Goal: Information Seeking & Learning: Learn about a topic

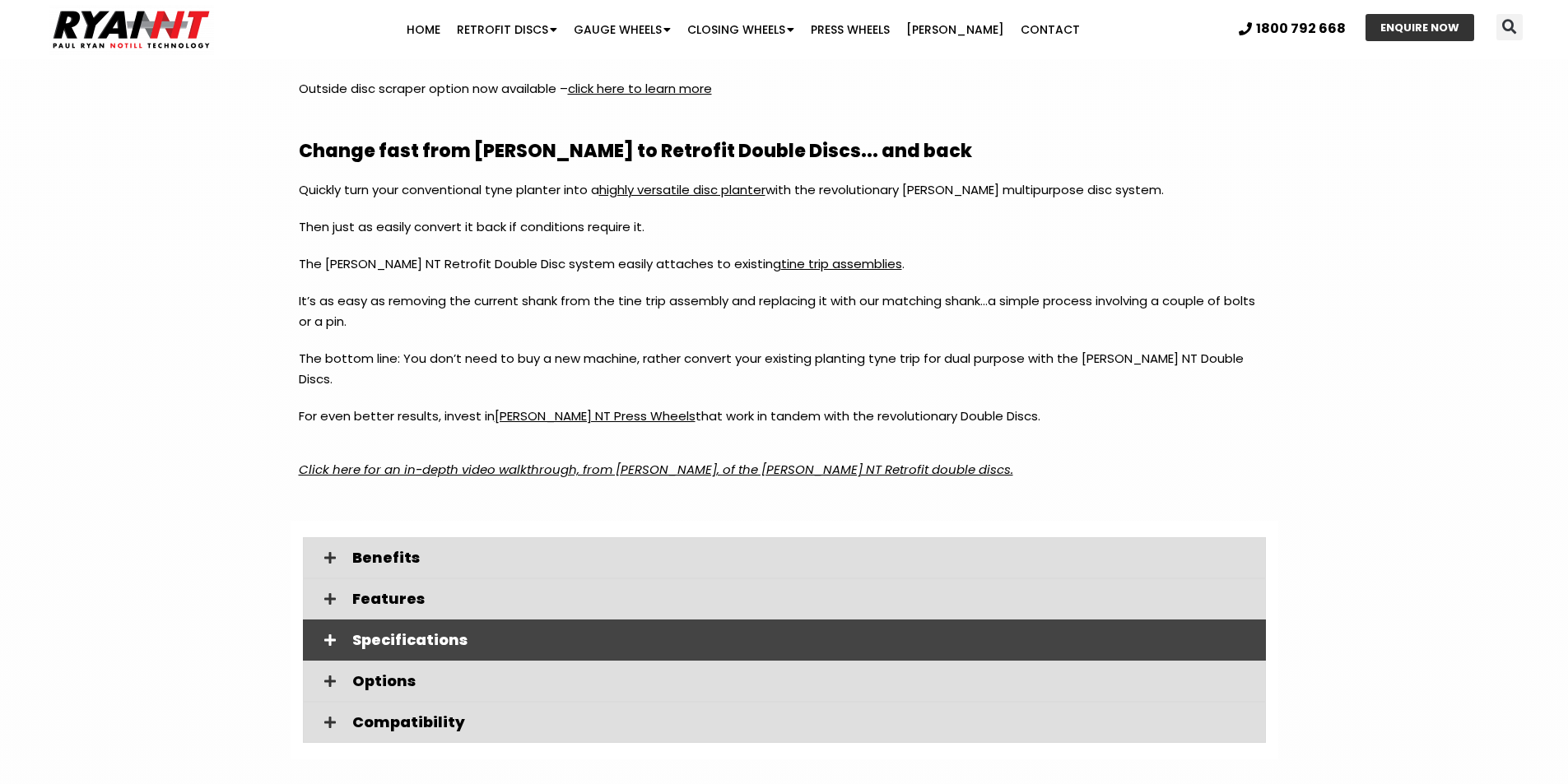
scroll to position [2057, 0]
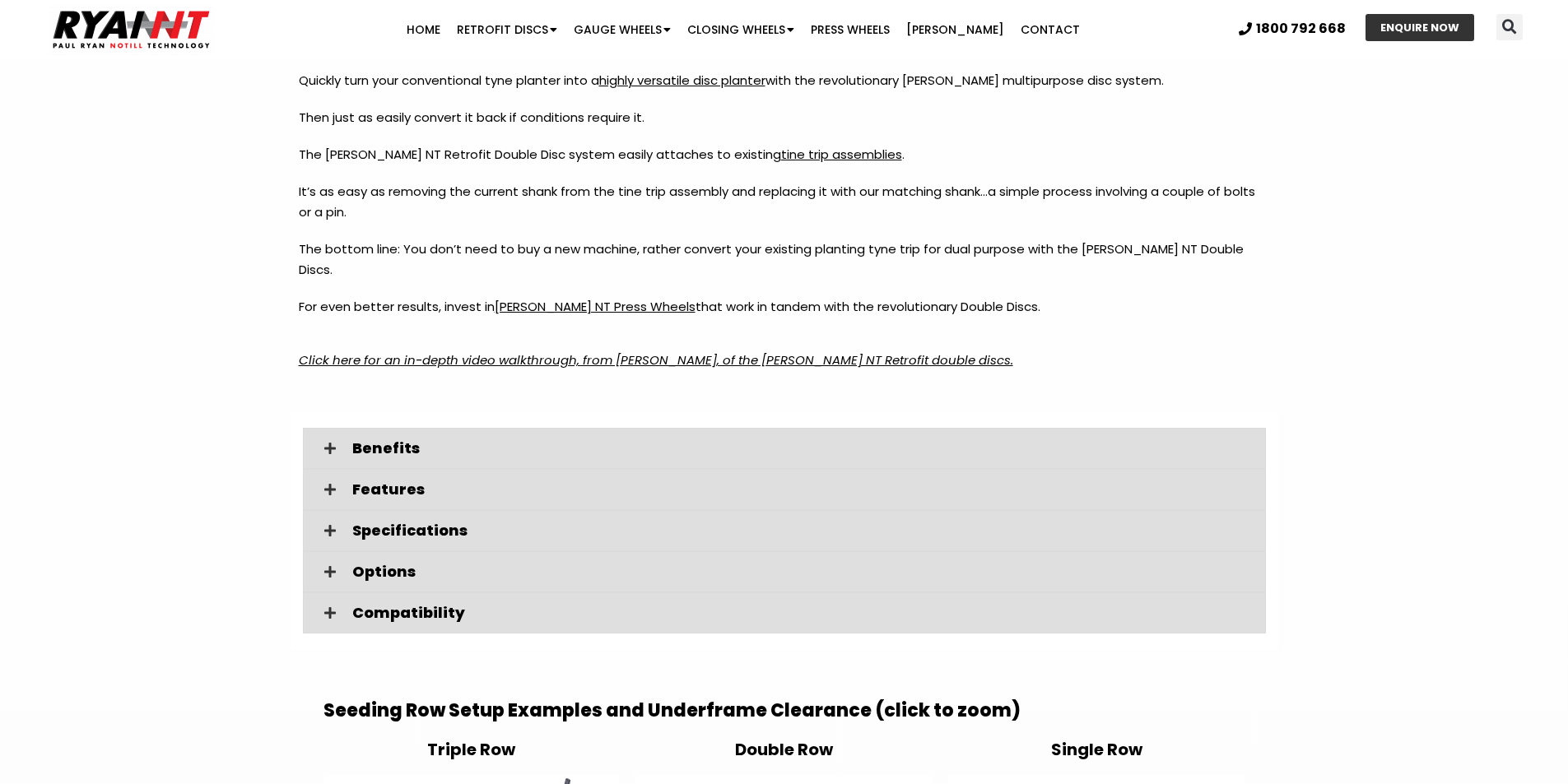
click at [595, 352] on em "Click here for an in-depth video walkthrough, from Paul Ryan, of the RYAN NT Re…" at bounding box center [656, 360] width 715 height 17
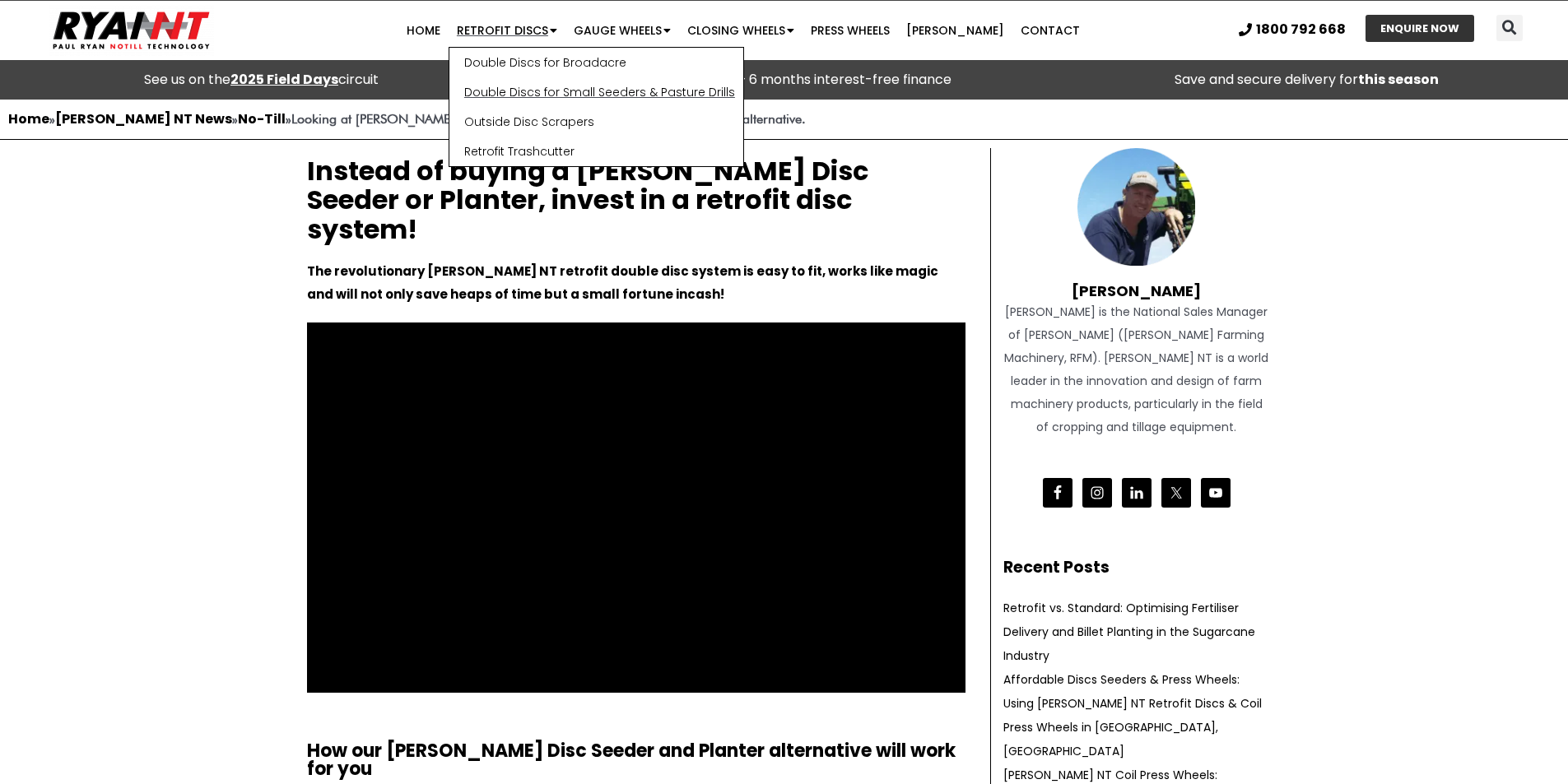
click at [564, 91] on link "Double Discs for Small Seeders & Pasture Drills" at bounding box center [596, 91] width 294 height 29
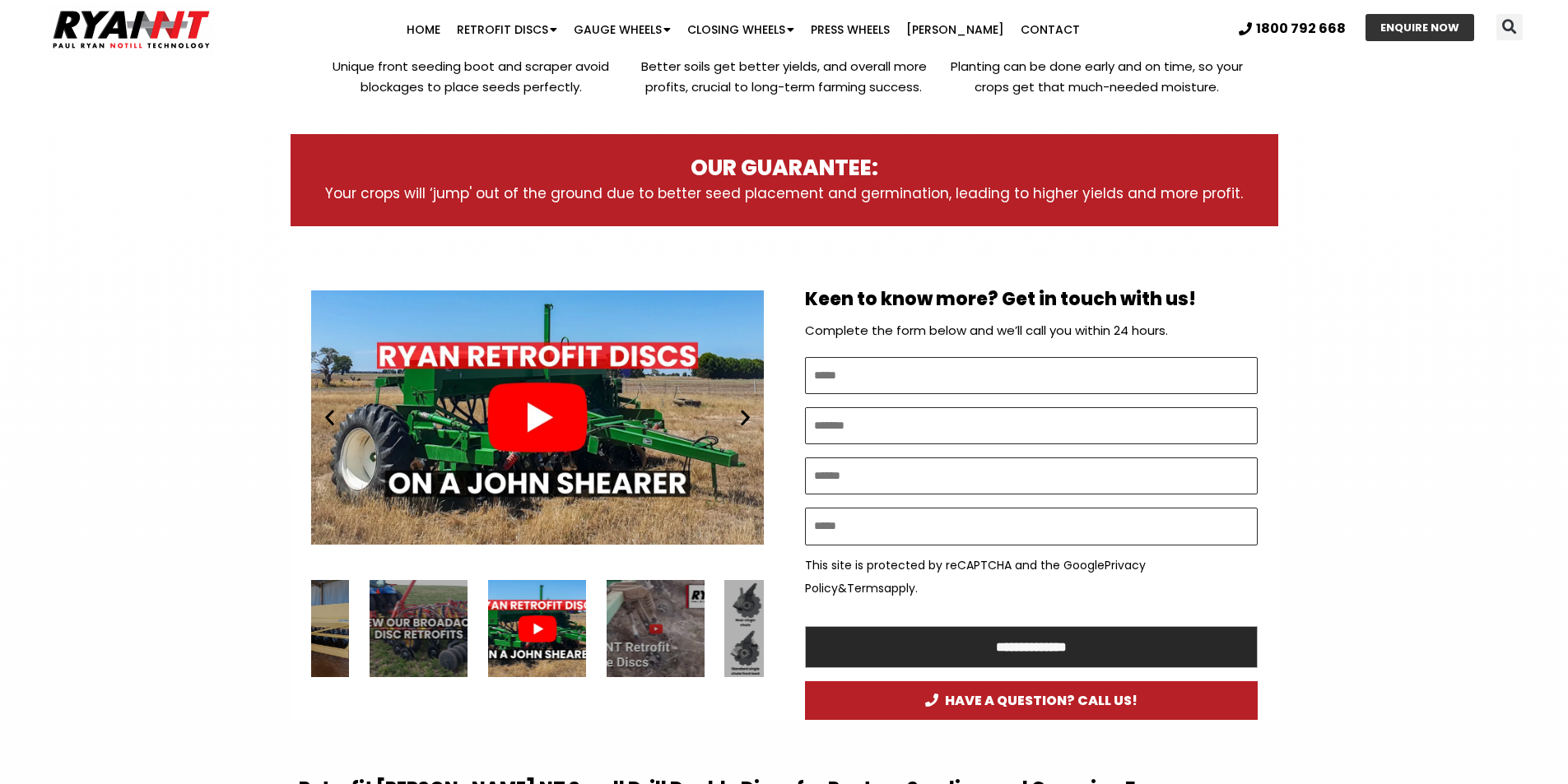
scroll to position [740, 0]
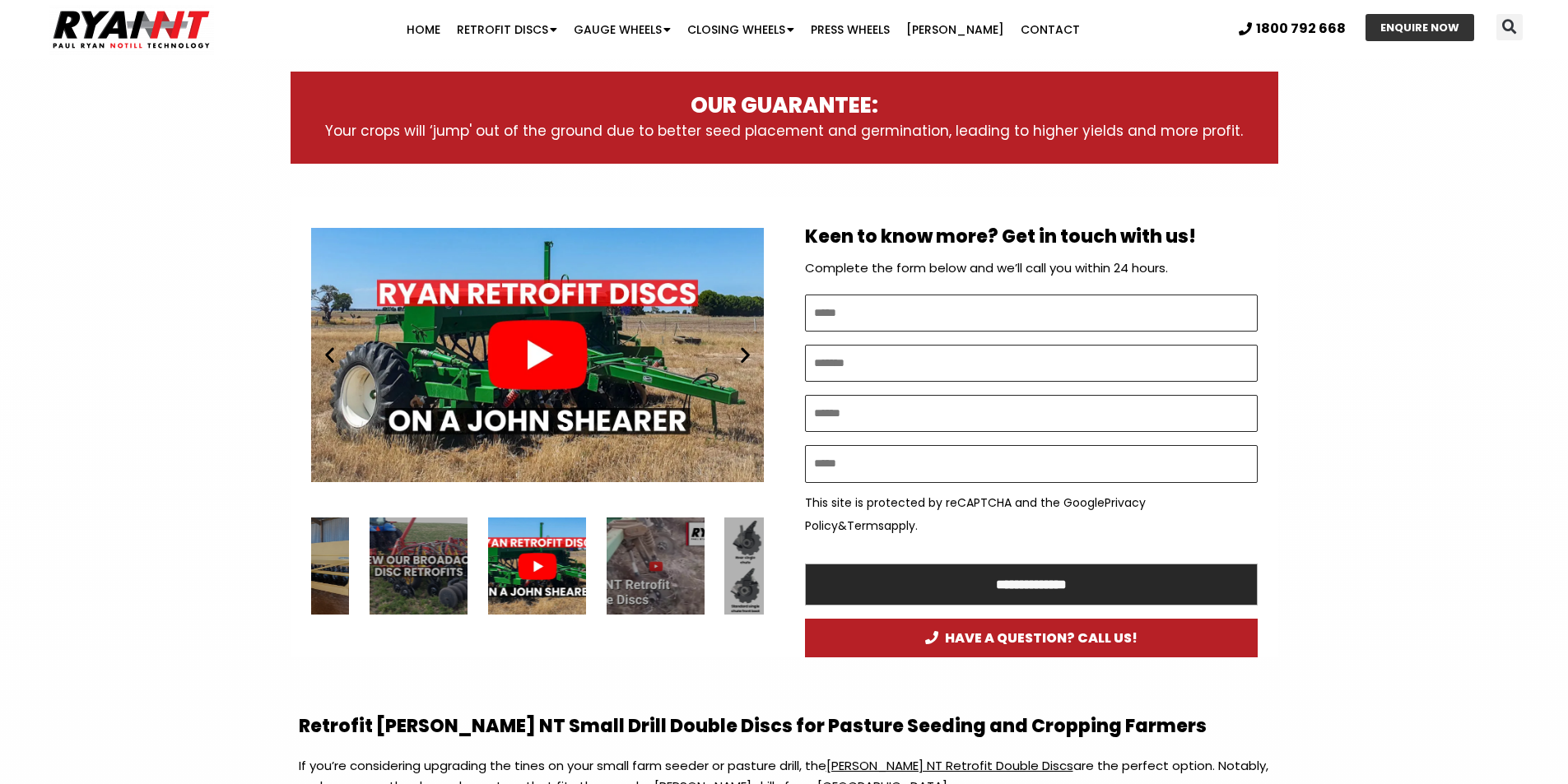
click at [704, 443] on div "Play" at bounding box center [537, 354] width 452 height 284
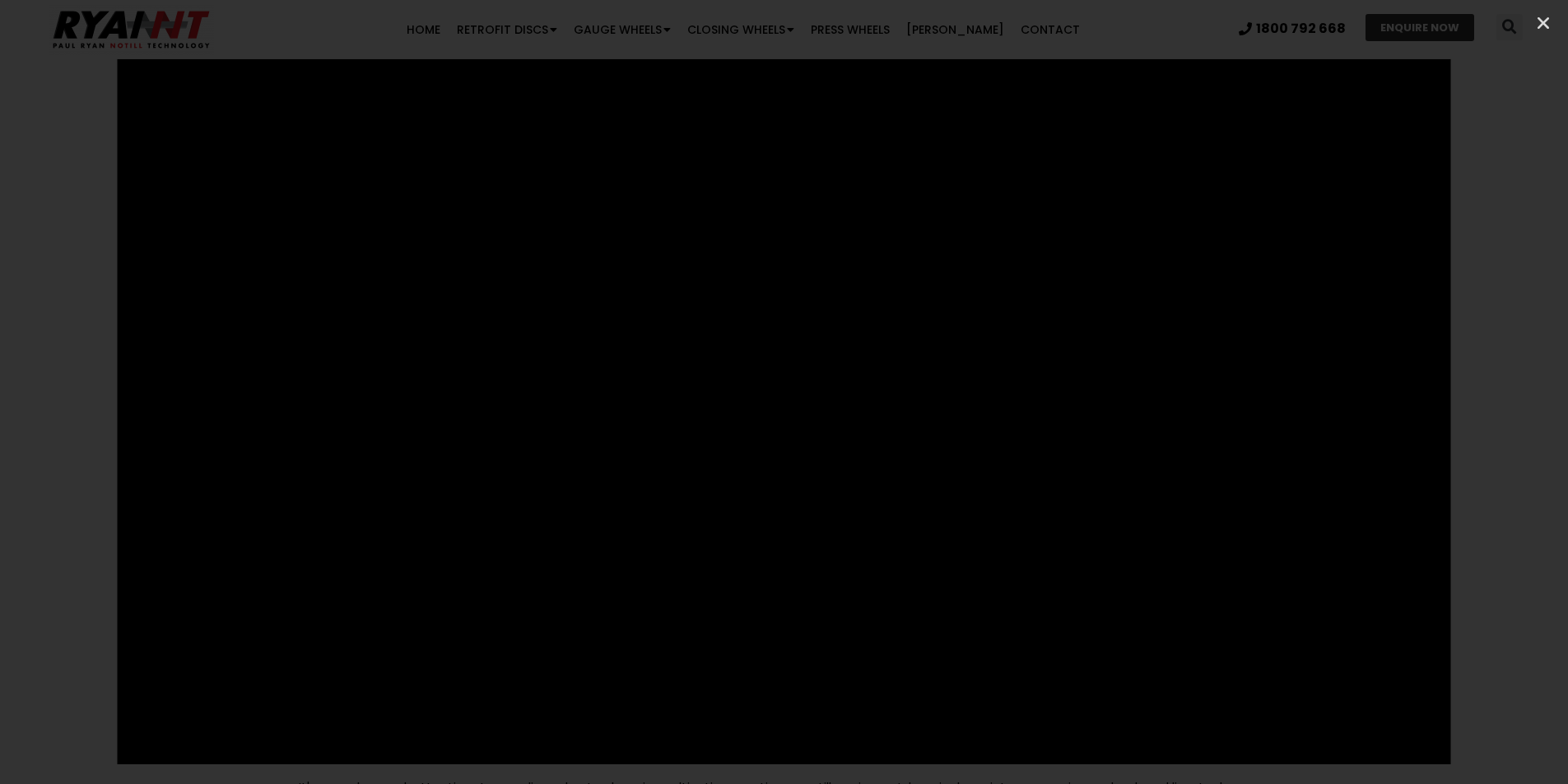
scroll to position [906, 0]
click at [1545, 15] on icon "Close (Esc)" at bounding box center [1542, 23] width 16 height 16
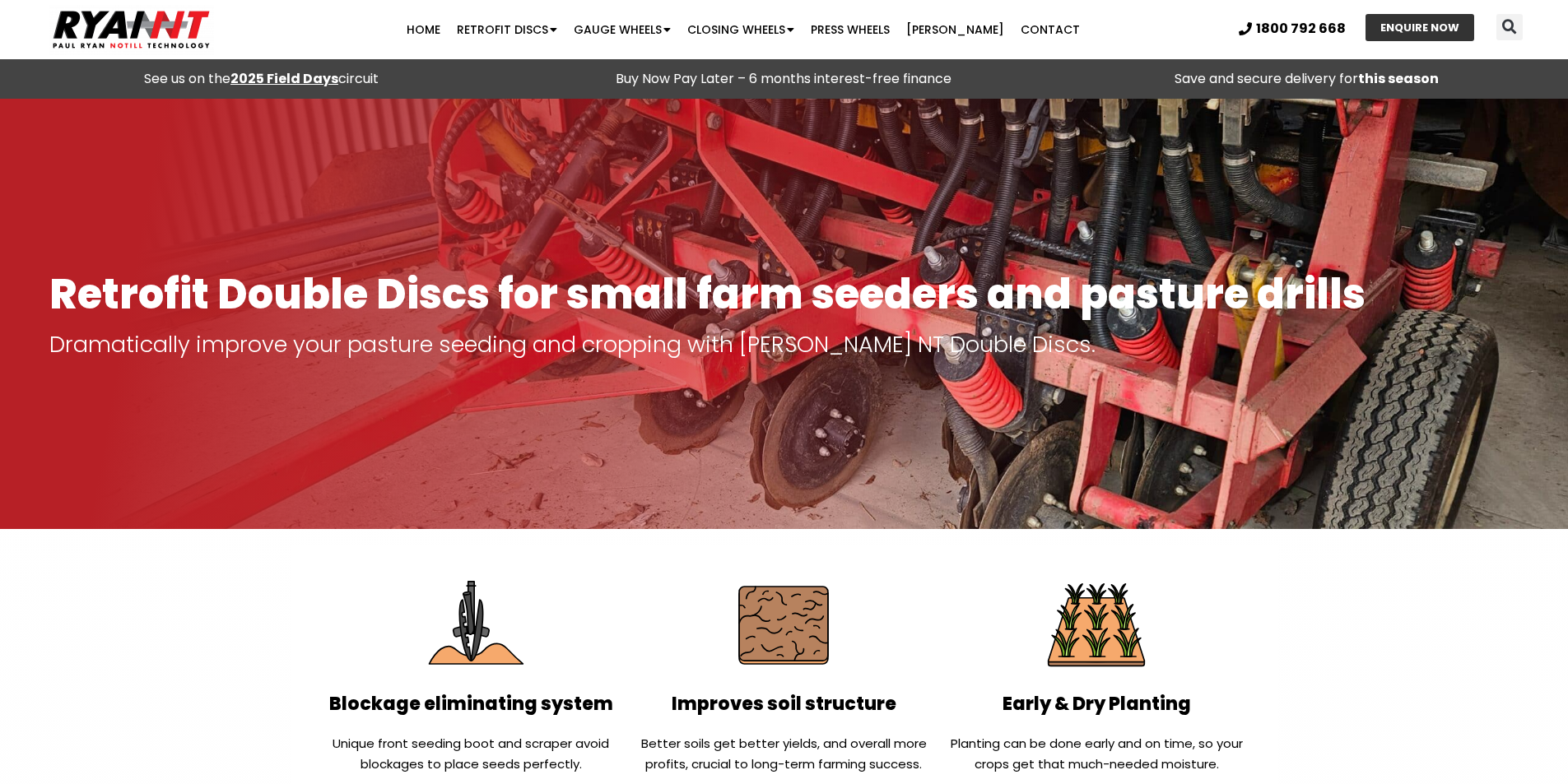
scroll to position [0, 0]
